Goal: Task Accomplishment & Management: Use online tool/utility

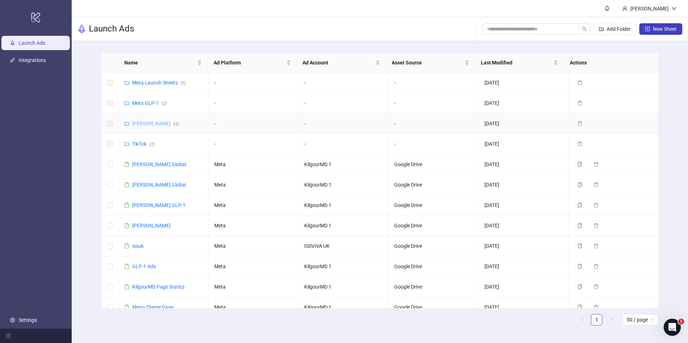
click at [149, 125] on link "[PERSON_NAME] ( 4 )" at bounding box center [155, 124] width 47 height 6
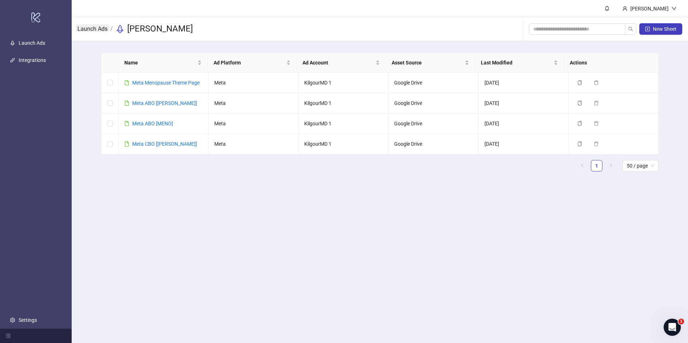
click at [100, 29] on link "Launch Ads" at bounding box center [92, 28] width 33 height 8
click at [156, 145] on link "Meta CBO [[PERSON_NAME]]" at bounding box center [164, 144] width 65 height 6
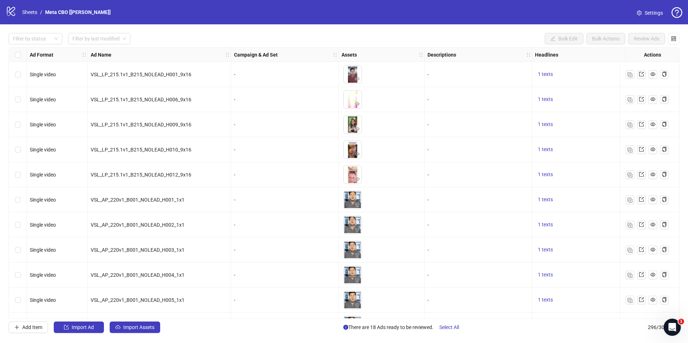
drag, startPoint x: 265, startPoint y: 63, endPoint x: 260, endPoint y: 63, distance: 4.7
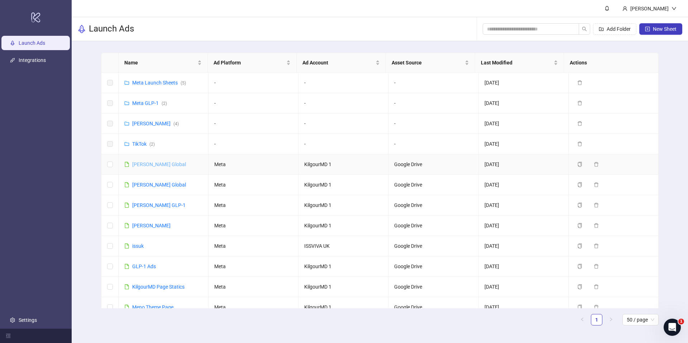
click at [157, 165] on link "[PERSON_NAME] Global" at bounding box center [159, 165] width 54 height 6
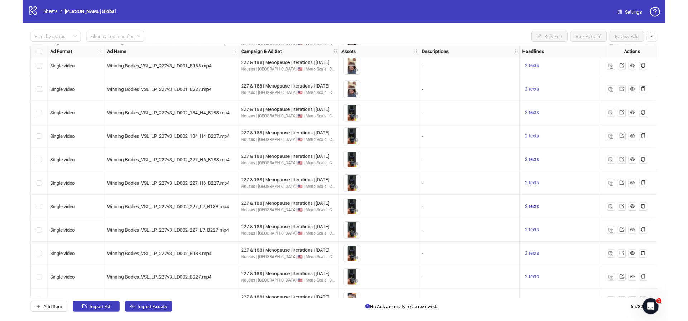
scroll to position [401, 0]
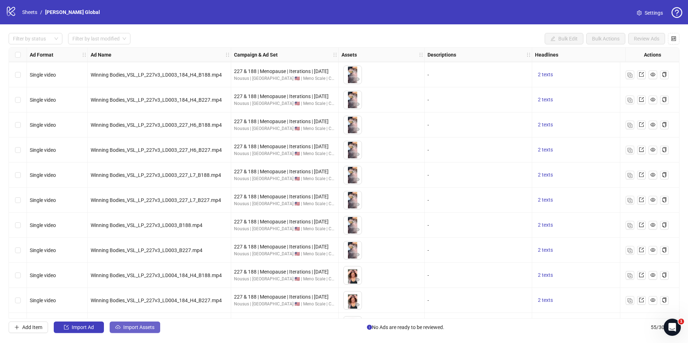
click at [147, 326] on span "Import Assets" at bounding box center [138, 328] width 31 height 6
